Goal: Navigation & Orientation: Find specific page/section

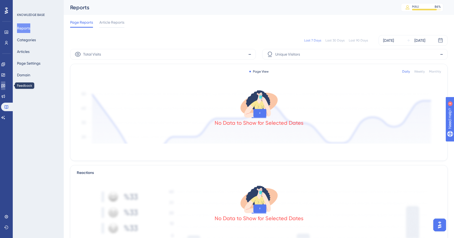
click at [5, 84] on link at bounding box center [3, 85] width 4 height 9
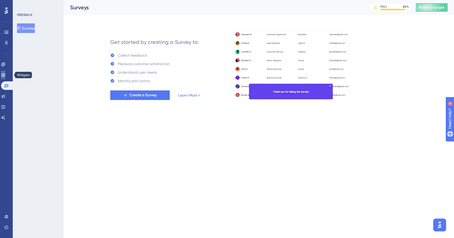
click at [5, 75] on icon at bounding box center [3, 75] width 4 height 4
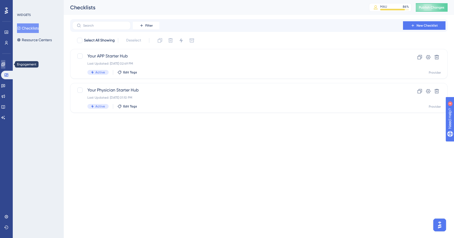
click at [5, 66] on icon at bounding box center [3, 64] width 4 height 4
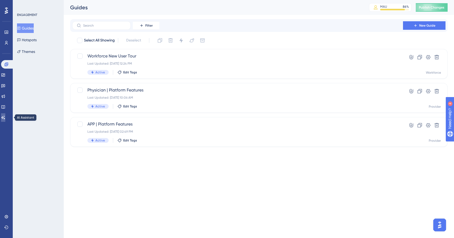
click at [5, 117] on icon at bounding box center [3, 117] width 4 height 4
